Goal: Task Accomplishment & Management: Manage account settings

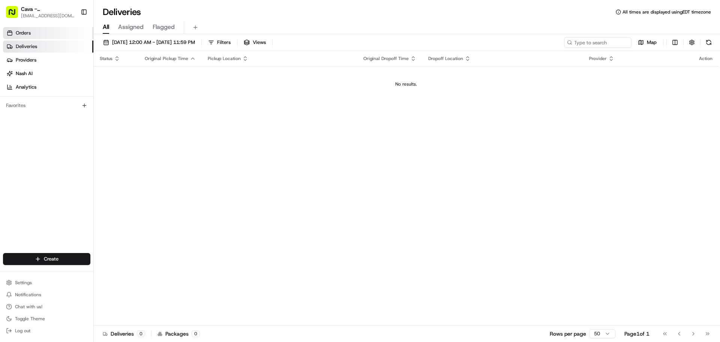
drag, startPoint x: 53, startPoint y: 28, endPoint x: 51, endPoint y: 31, distance: 3.9
click at [53, 28] on link "Orders" at bounding box center [48, 33] width 90 height 12
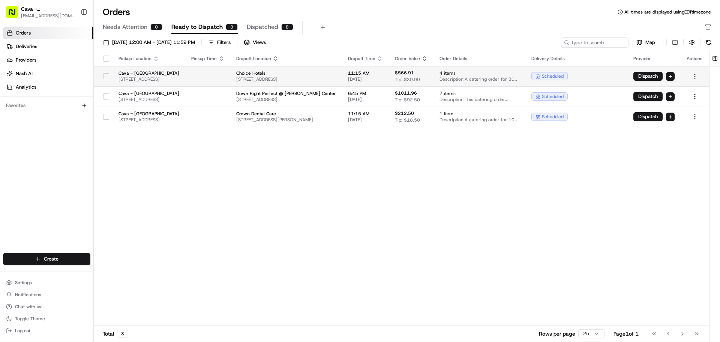
click at [103, 77] on button "button" at bounding box center [106, 76] width 6 height 6
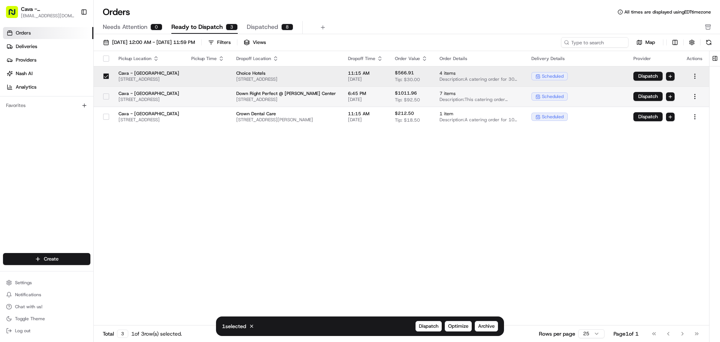
drag, startPoint x: 102, startPoint y: 100, endPoint x: 104, endPoint y: 113, distance: 12.8
click at [102, 100] on div at bounding box center [106, 96] width 13 height 12
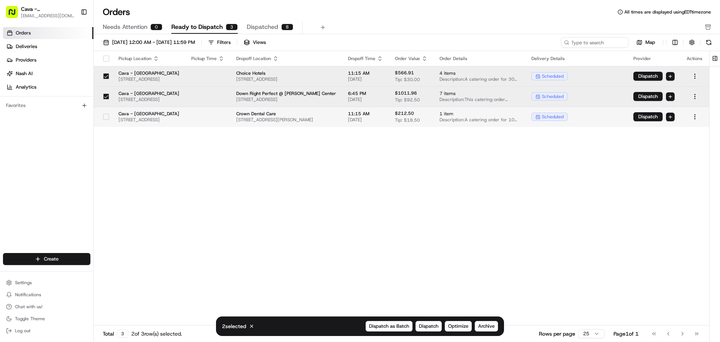
click at [113, 121] on td "Cava - [GEOGRAPHIC_DATA] [STREET_ADDRESS]" at bounding box center [149, 117] width 73 height 20
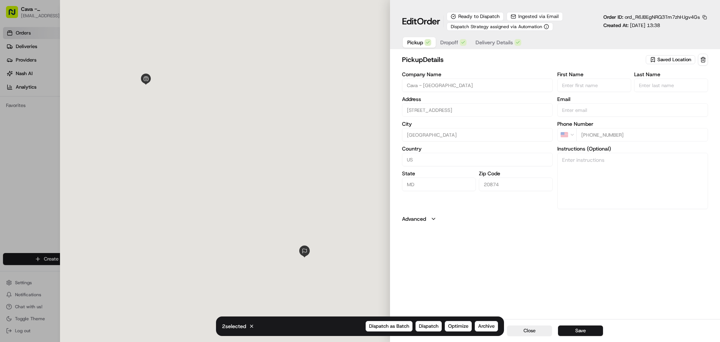
click at [103, 120] on div at bounding box center [225, 171] width 330 height 342
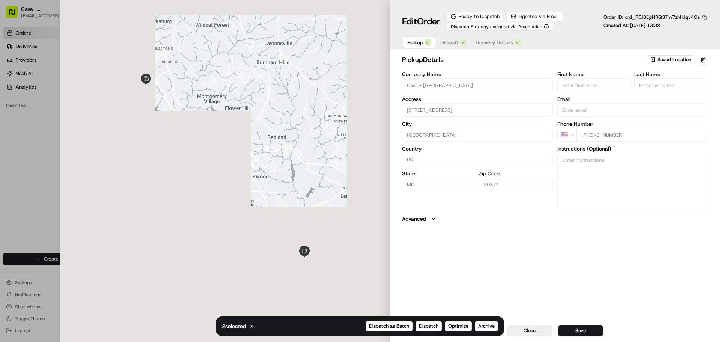
type input "+1"
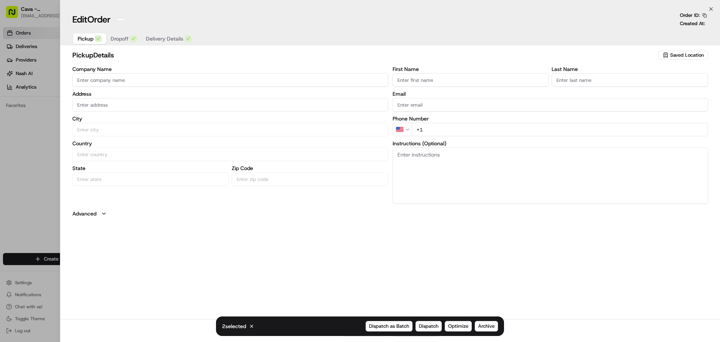
click at [35, 131] on div at bounding box center [360, 171] width 720 height 342
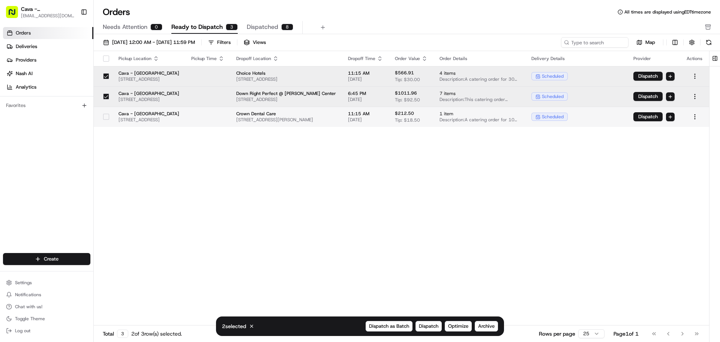
click at [103, 118] on button "button" at bounding box center [106, 117] width 6 height 6
click at [487, 329] on span "Archive" at bounding box center [486, 326] width 17 height 7
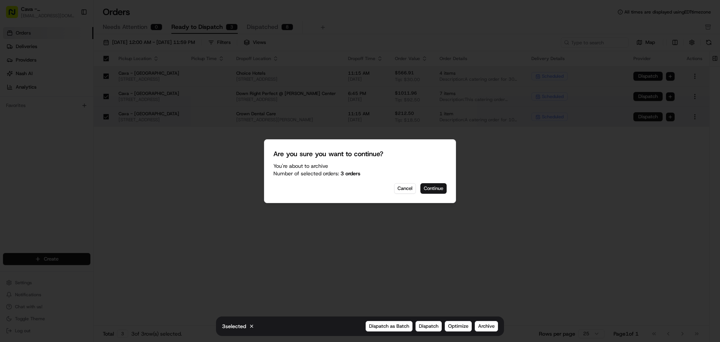
click at [431, 188] on button "Continue" at bounding box center [433, 188] width 26 height 11
